Goal: Task Accomplishment & Management: Manage account settings

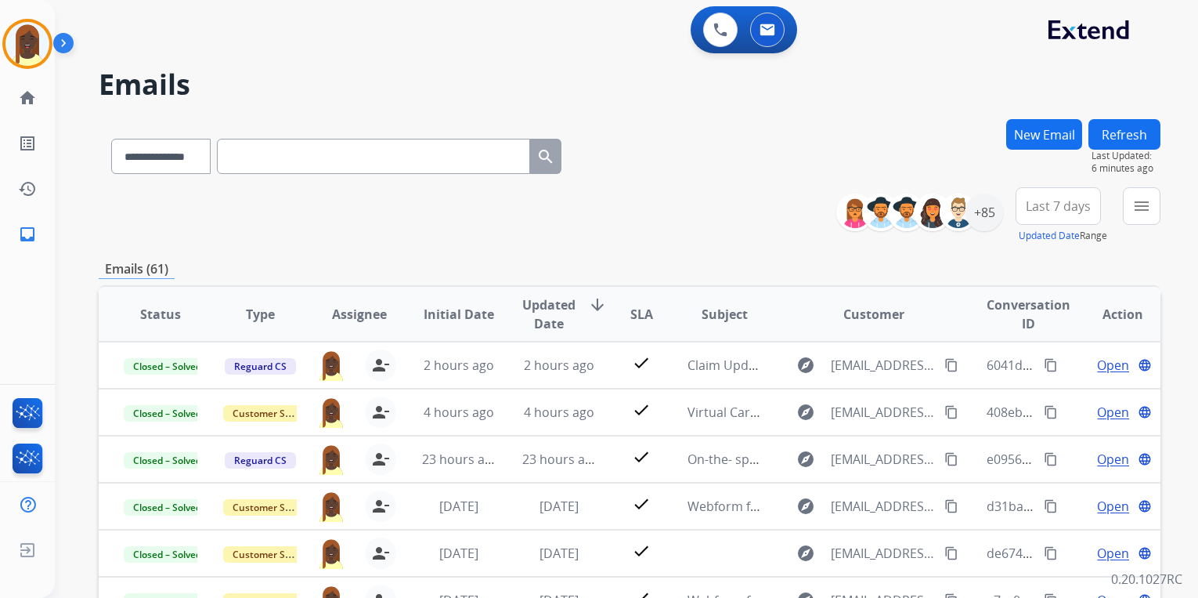
select select "**********"
click at [40, 50] on img at bounding box center [27, 44] width 44 height 44
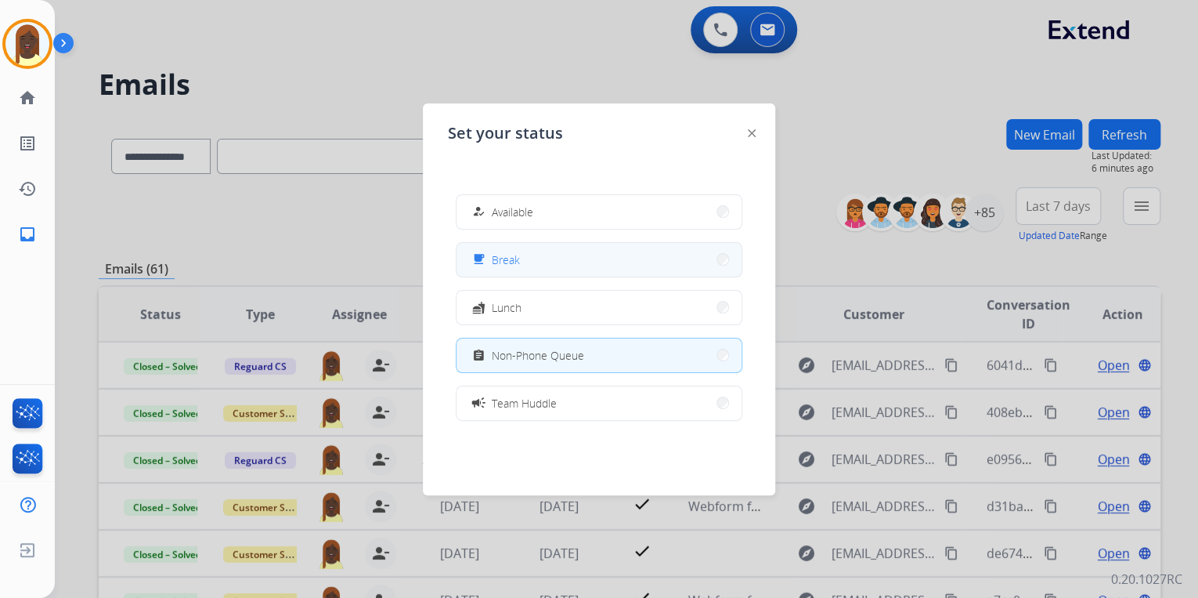
click at [716, 262] on button "free_breakfast Break" at bounding box center [599, 260] width 285 height 34
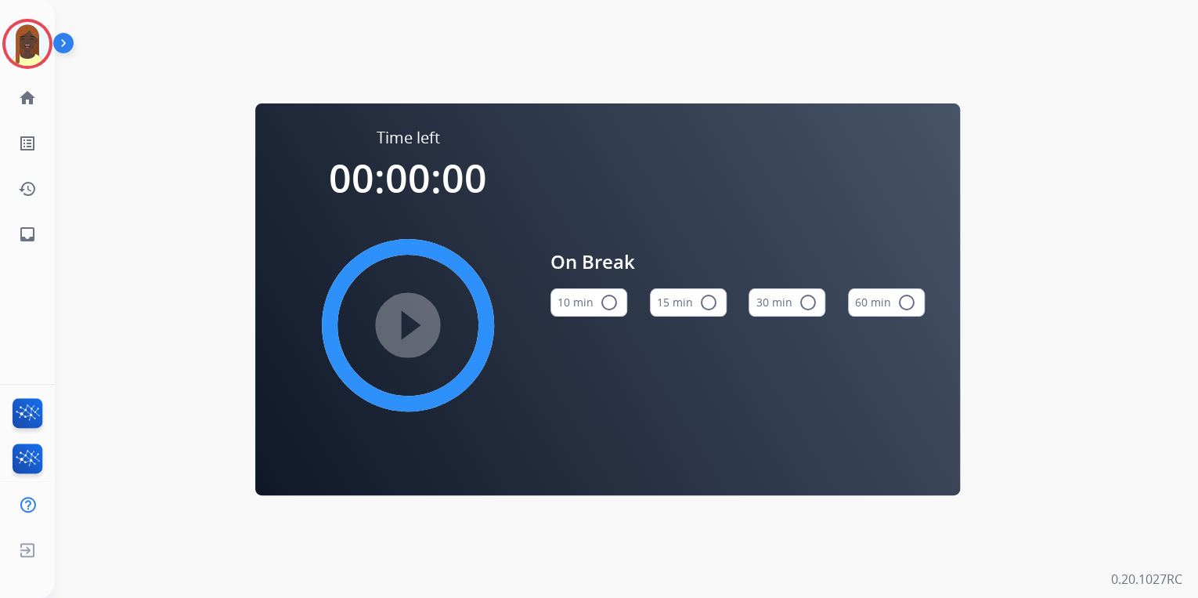
click at [139, 214] on div "Time left 00:00:00 play_circle_filled On Break 10 min radio_button_unchecked 15…" at bounding box center [608, 299] width 1106 height 598
click at [27, 45] on img at bounding box center [27, 44] width 44 height 44
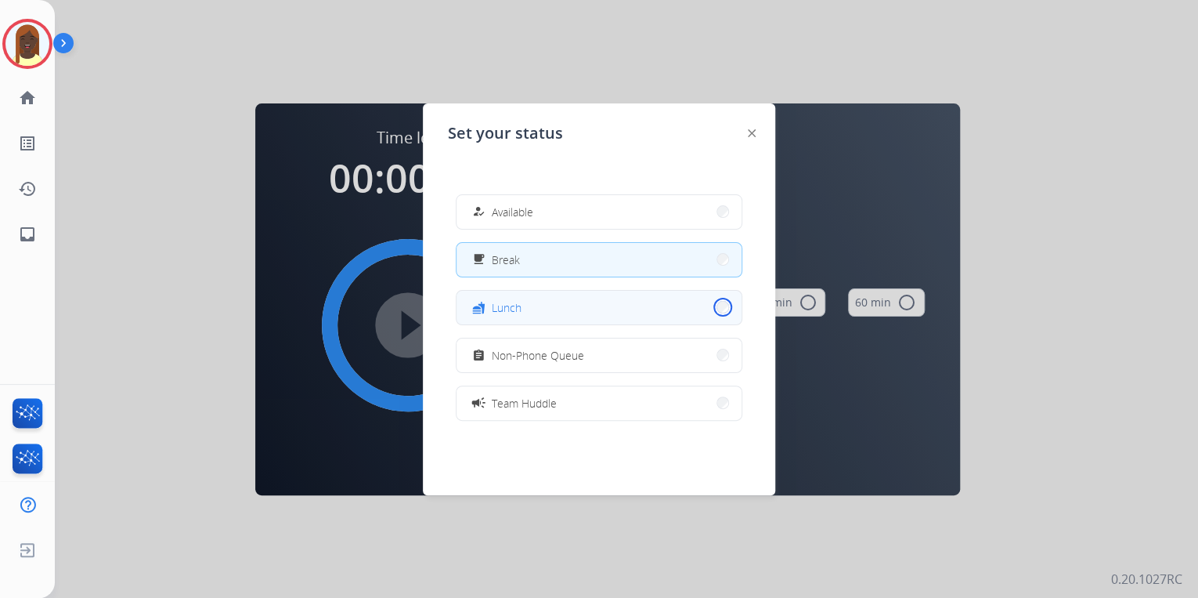
click at [711, 310] on button "fastfood Lunch" at bounding box center [599, 308] width 285 height 34
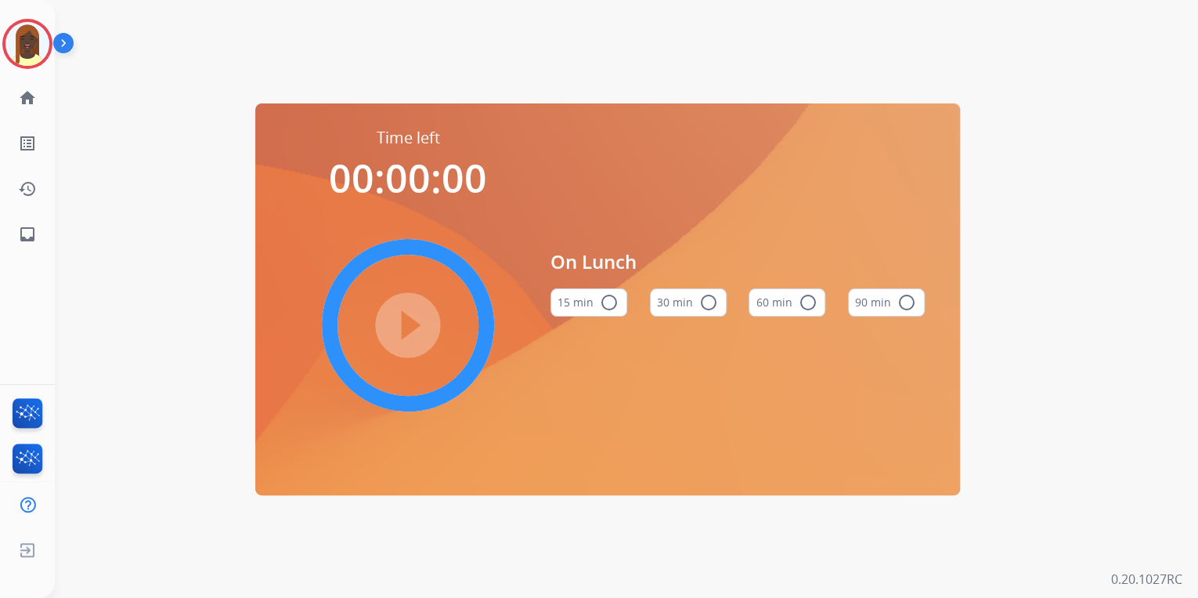
click at [810, 298] on mat-icon "radio_button_unchecked" at bounding box center [807, 302] width 19 height 19
click at [407, 323] on mat-icon "play_circle_filled" at bounding box center [408, 325] width 19 height 19
